Goal: Information Seeking & Learning: Learn about a topic

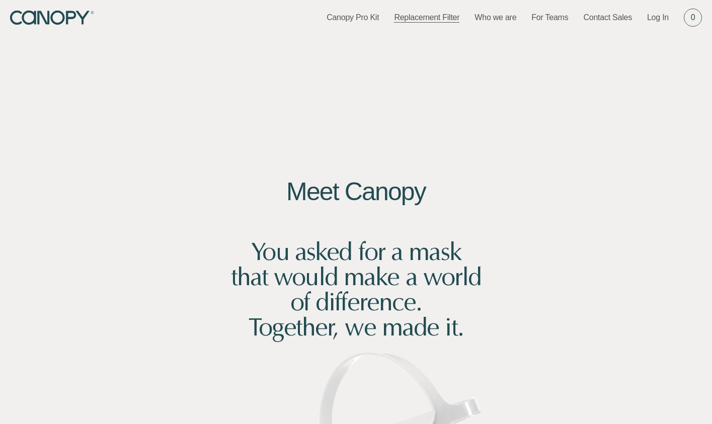
click at [414, 18] on link "Replacement Filter" at bounding box center [426, 17] width 65 height 11
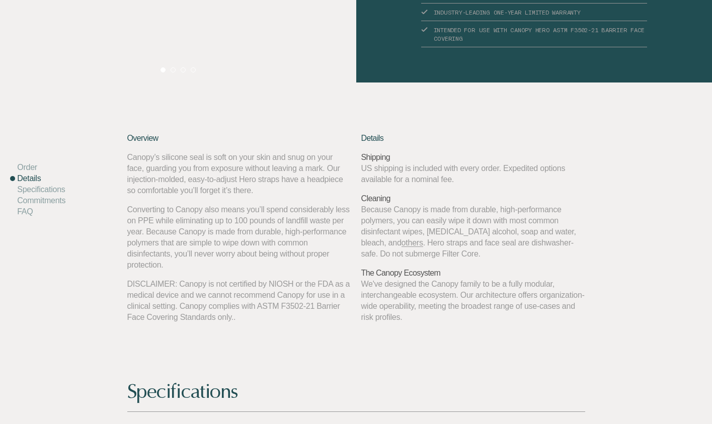
scroll to position [162, 0]
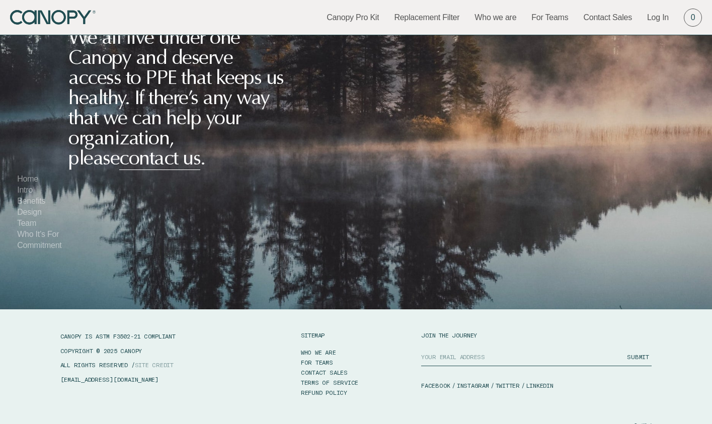
scroll to position [5879, 0]
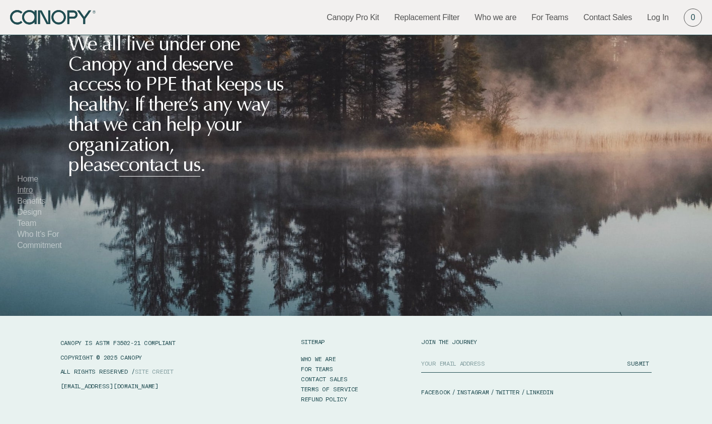
click at [27, 193] on link "Intro" at bounding box center [25, 190] width 16 height 9
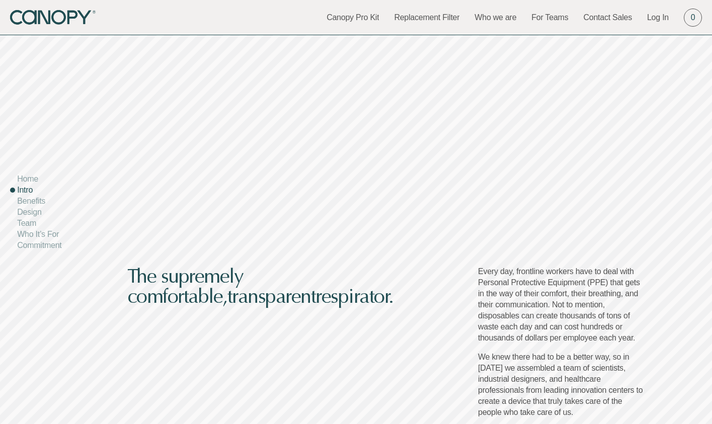
scroll to position [636, 0]
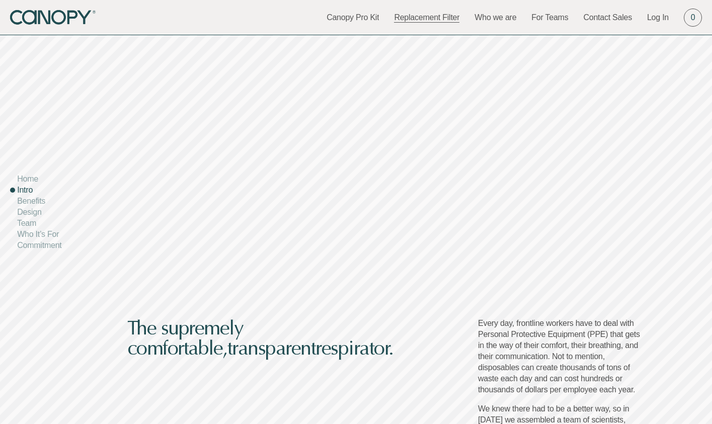
click at [448, 16] on link "Replacement Filter" at bounding box center [426, 17] width 65 height 11
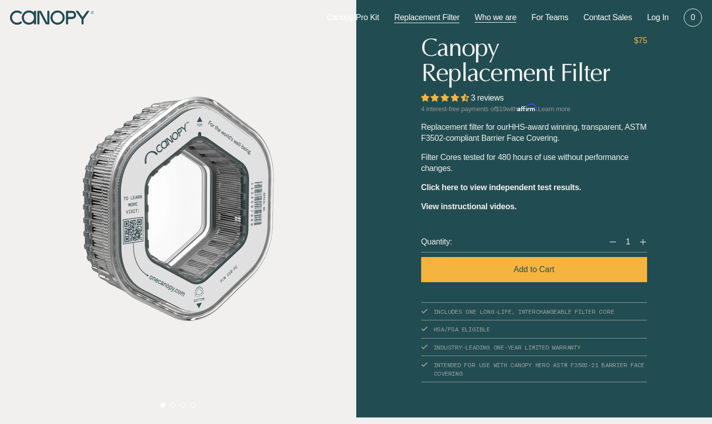
click at [510, 17] on link "Who we are" at bounding box center [495, 17] width 42 height 11
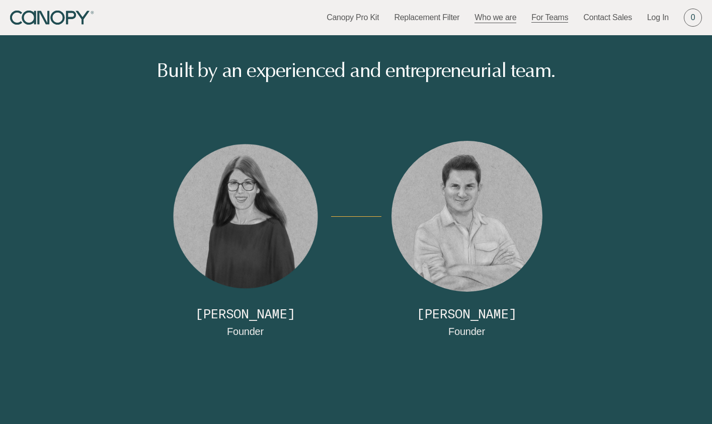
click at [539, 19] on link "For Teams" at bounding box center [549, 17] width 37 height 11
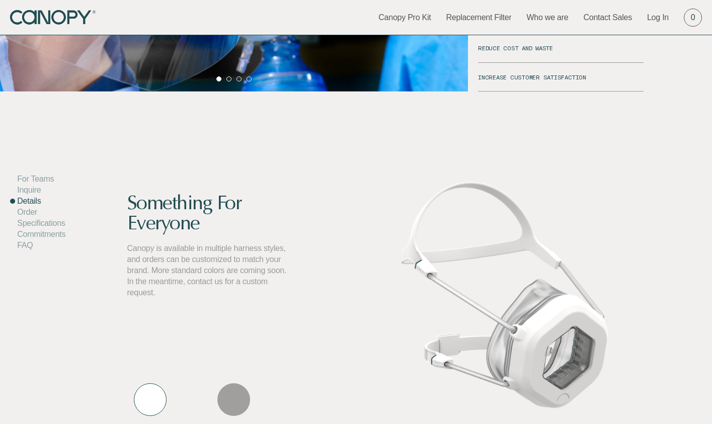
scroll to position [1106, 0]
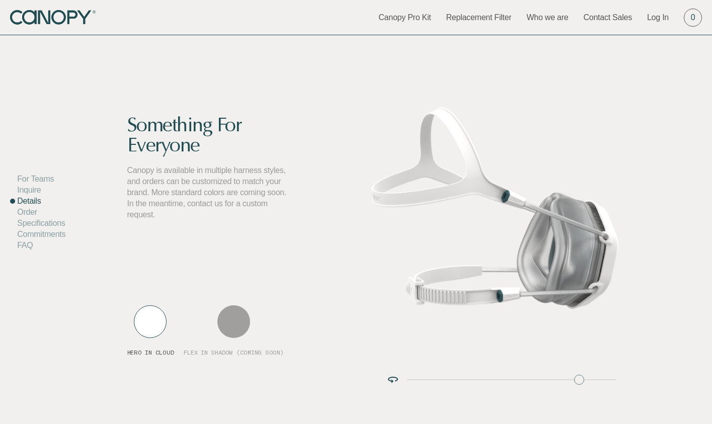
drag, startPoint x: 415, startPoint y: 358, endPoint x: 502, endPoint y: 303, distance: 102.4
type input "17"
click at [577, 379] on input "range" at bounding box center [511, 379] width 209 height 1
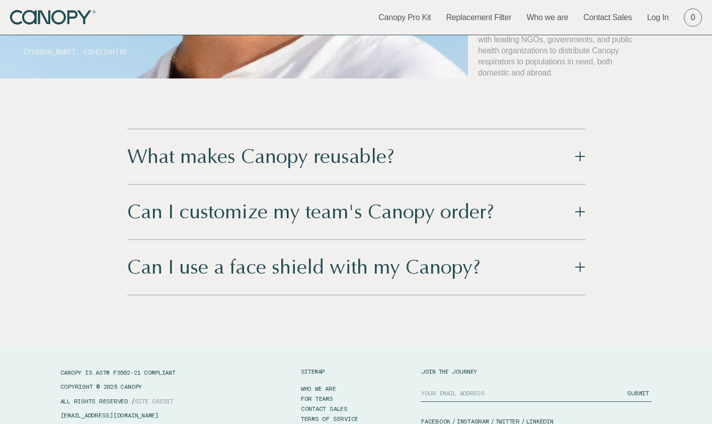
scroll to position [2956, 0]
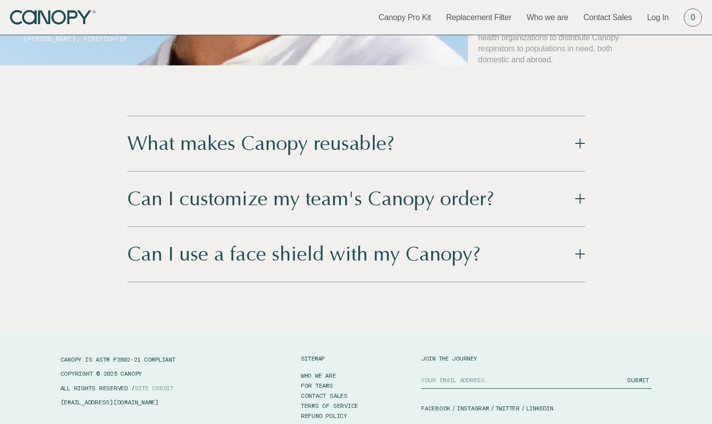
click at [250, 242] on div "Can I use a face shield with my Canopy?" at bounding box center [303, 254] width 353 height 25
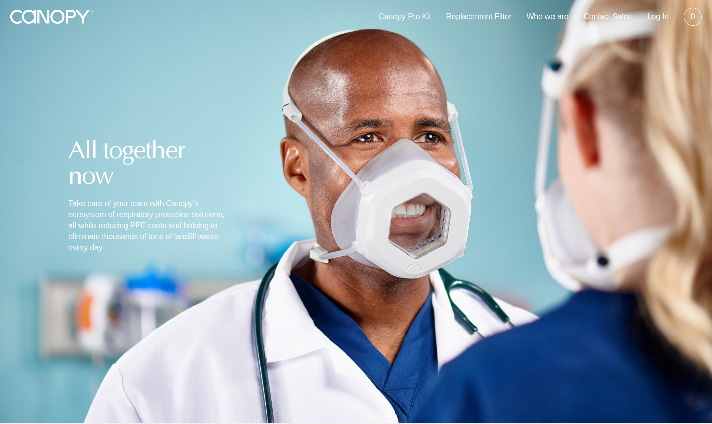
scroll to position [0, 0]
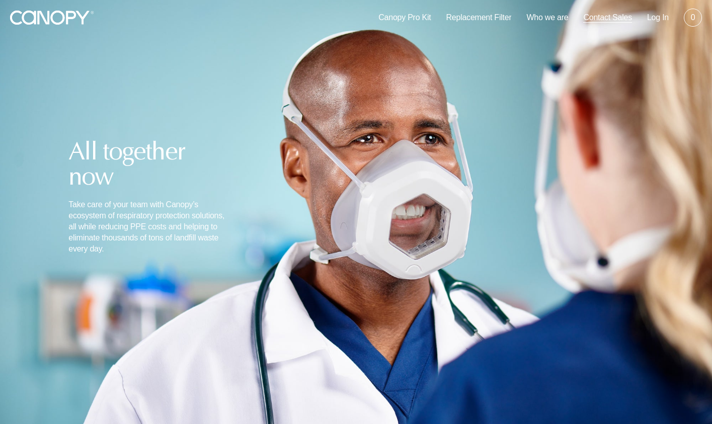
click at [624, 18] on link "Contact Sales" at bounding box center [607, 17] width 49 height 11
click at [564, 19] on link "Who we are" at bounding box center [547, 17] width 42 height 11
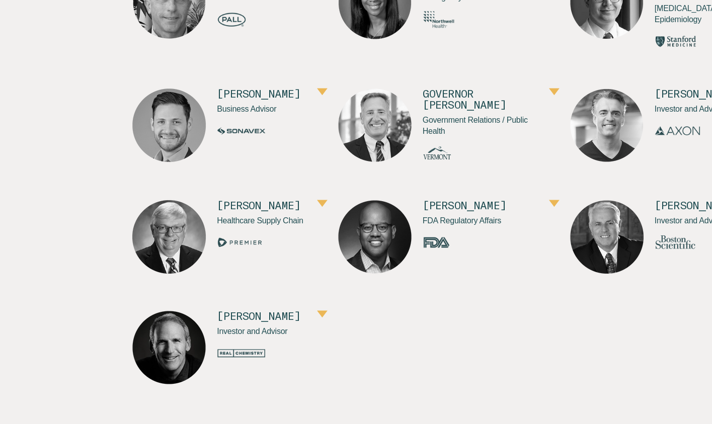
scroll to position [918, 0]
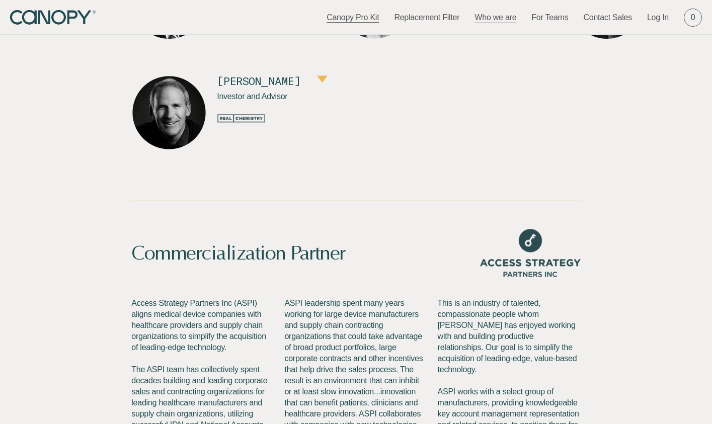
click at [340, 17] on link "Canopy Pro Kit" at bounding box center [352, 17] width 52 height 11
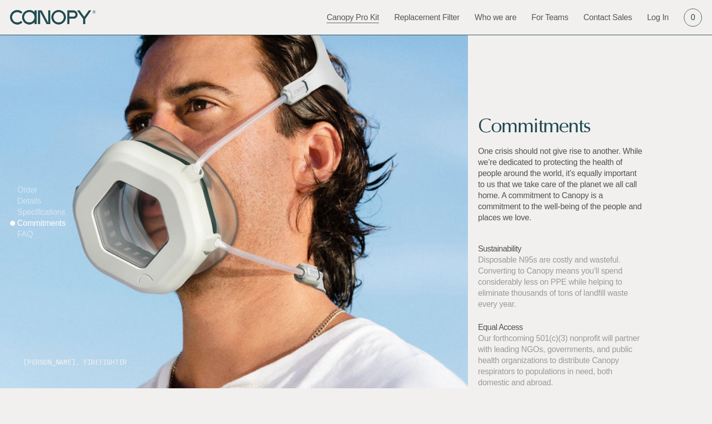
scroll to position [1026, 0]
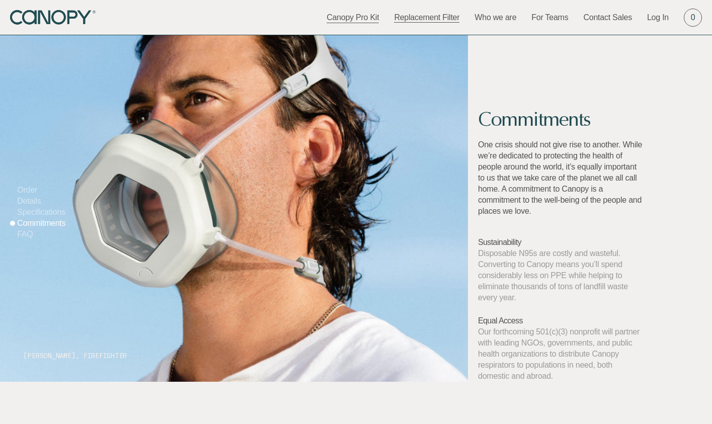
click at [439, 17] on link "Replacement Filter" at bounding box center [426, 17] width 65 height 11
